Goal: Task Accomplishment & Management: Manage account settings

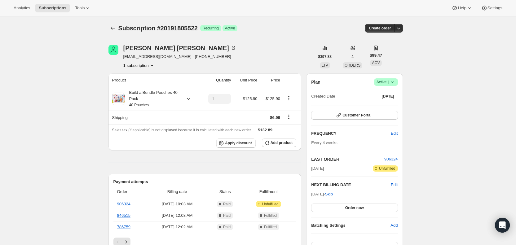
scroll to position [273, 0]
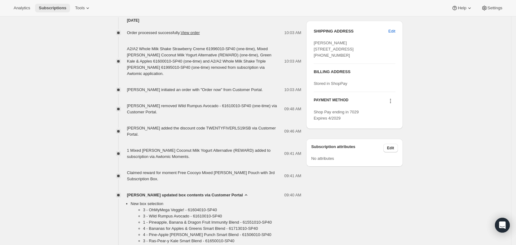
click at [54, 6] on span "Subscriptions" at bounding box center [53, 8] width 28 height 5
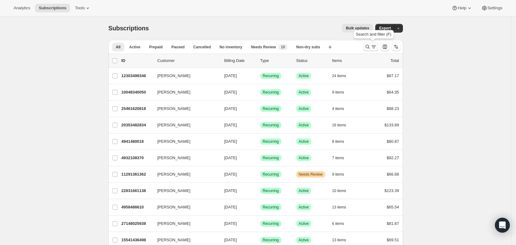
click at [375, 44] on icon "Search and filter results" at bounding box center [374, 47] width 6 height 6
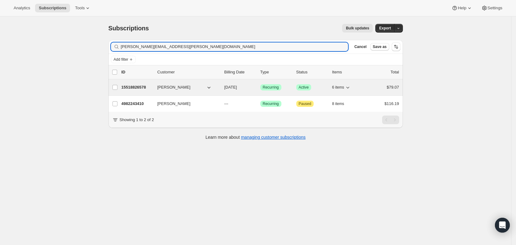
type input "[PERSON_NAME][EMAIL_ADDRESS][PERSON_NAME][DOMAIN_NAME]"
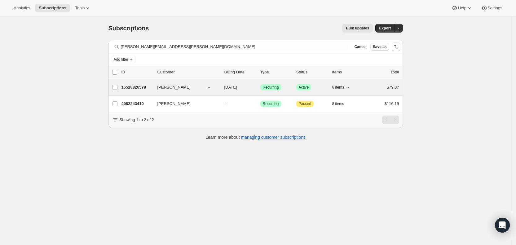
click at [237, 87] on span "[DATE]" at bounding box center [230, 87] width 13 height 5
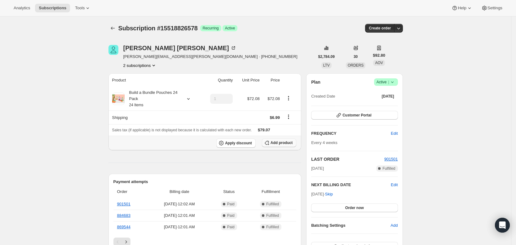
click at [286, 144] on span "Add product" at bounding box center [282, 142] width 22 height 5
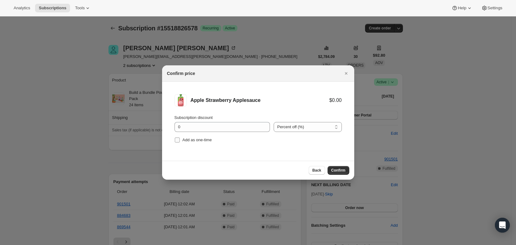
click at [181, 140] on label "Add as one-time" at bounding box center [194, 140] width 38 height 9
click at [180, 140] on input "Add as one-time" at bounding box center [177, 140] width 5 height 5
checkbox input "true"
click at [339, 171] on span "Confirm" at bounding box center [338, 170] width 14 height 5
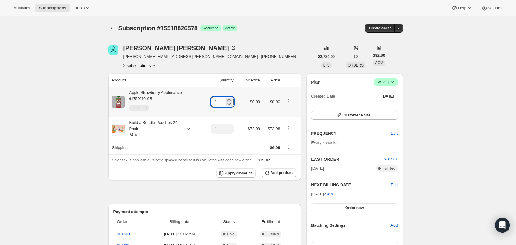
drag, startPoint x: 216, startPoint y: 102, endPoint x: 225, endPoint y: 100, distance: 9.1
click at [223, 102] on input "1" at bounding box center [217, 102] width 13 height 10
type input "3"
